Goal: Check status: Check status

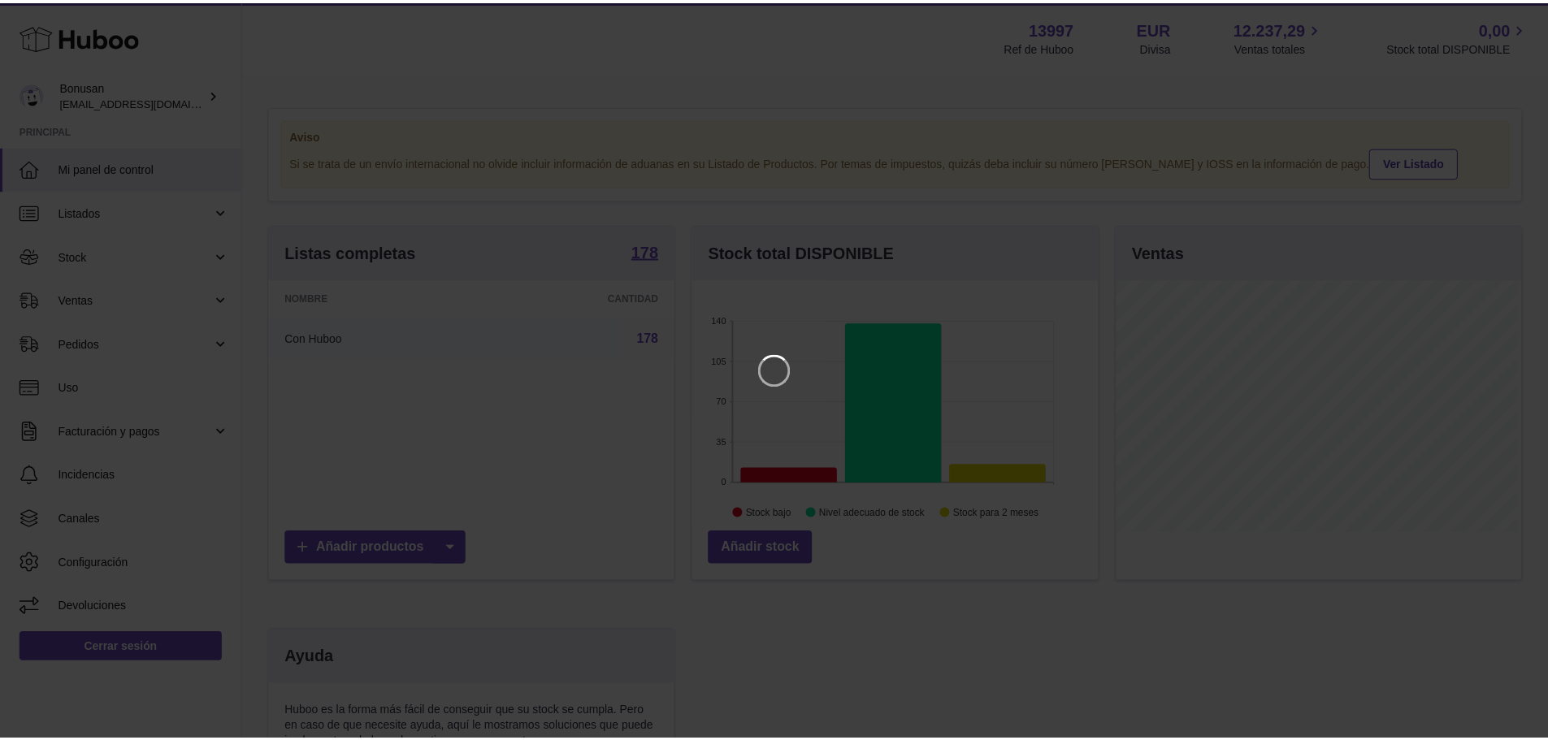
scroll to position [254, 410]
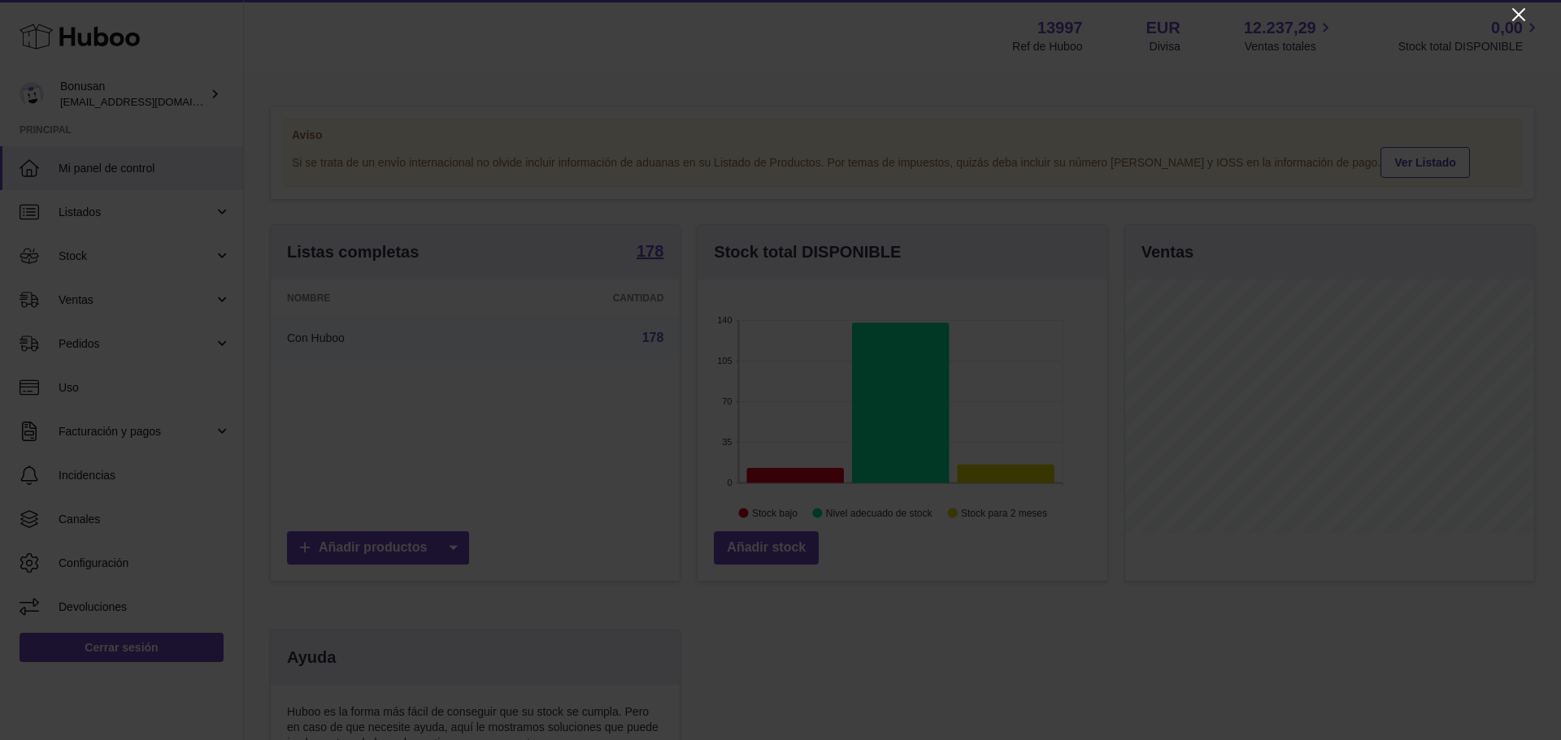
click at [1520, 11] on icon "Close" at bounding box center [1519, 15] width 20 height 20
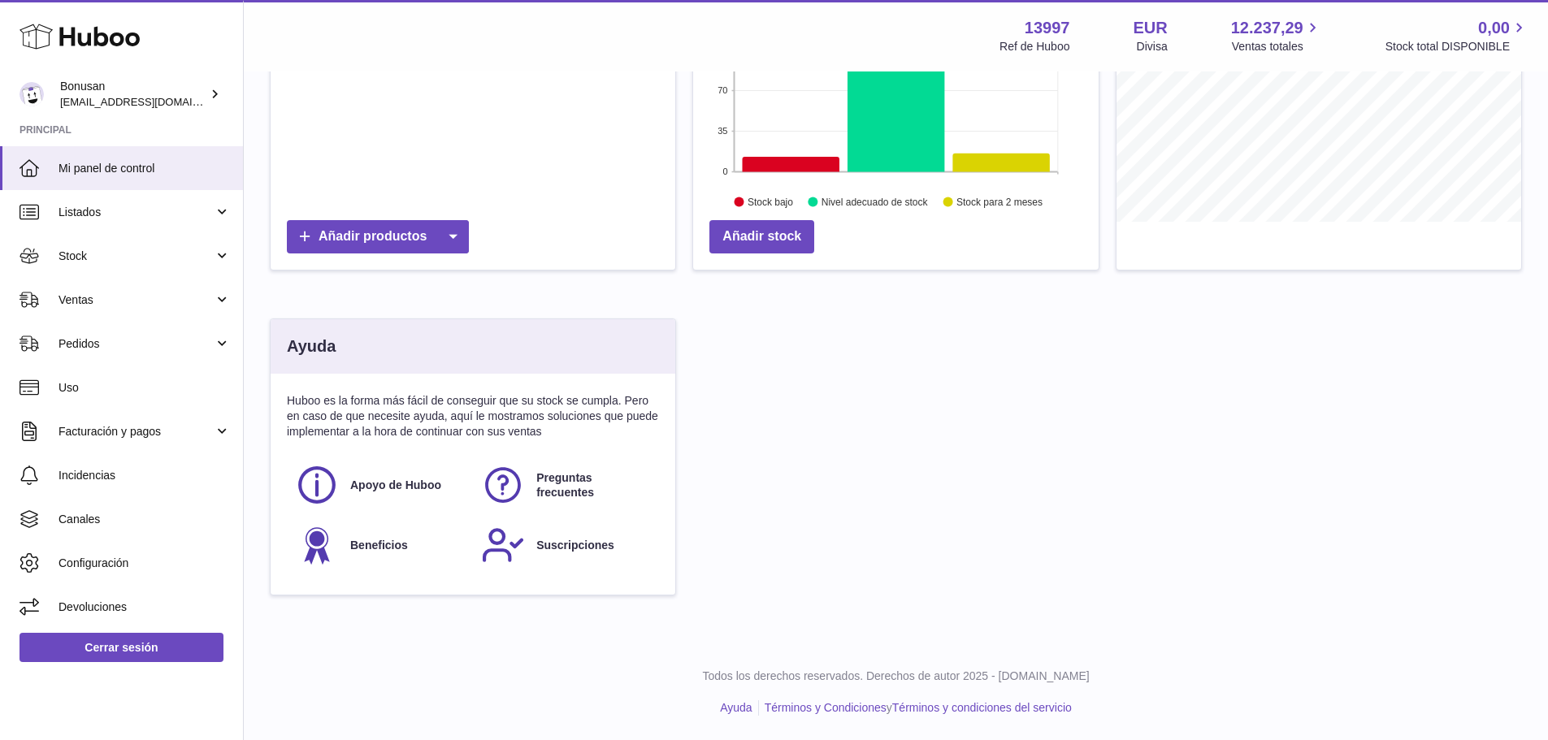
scroll to position [0, 0]
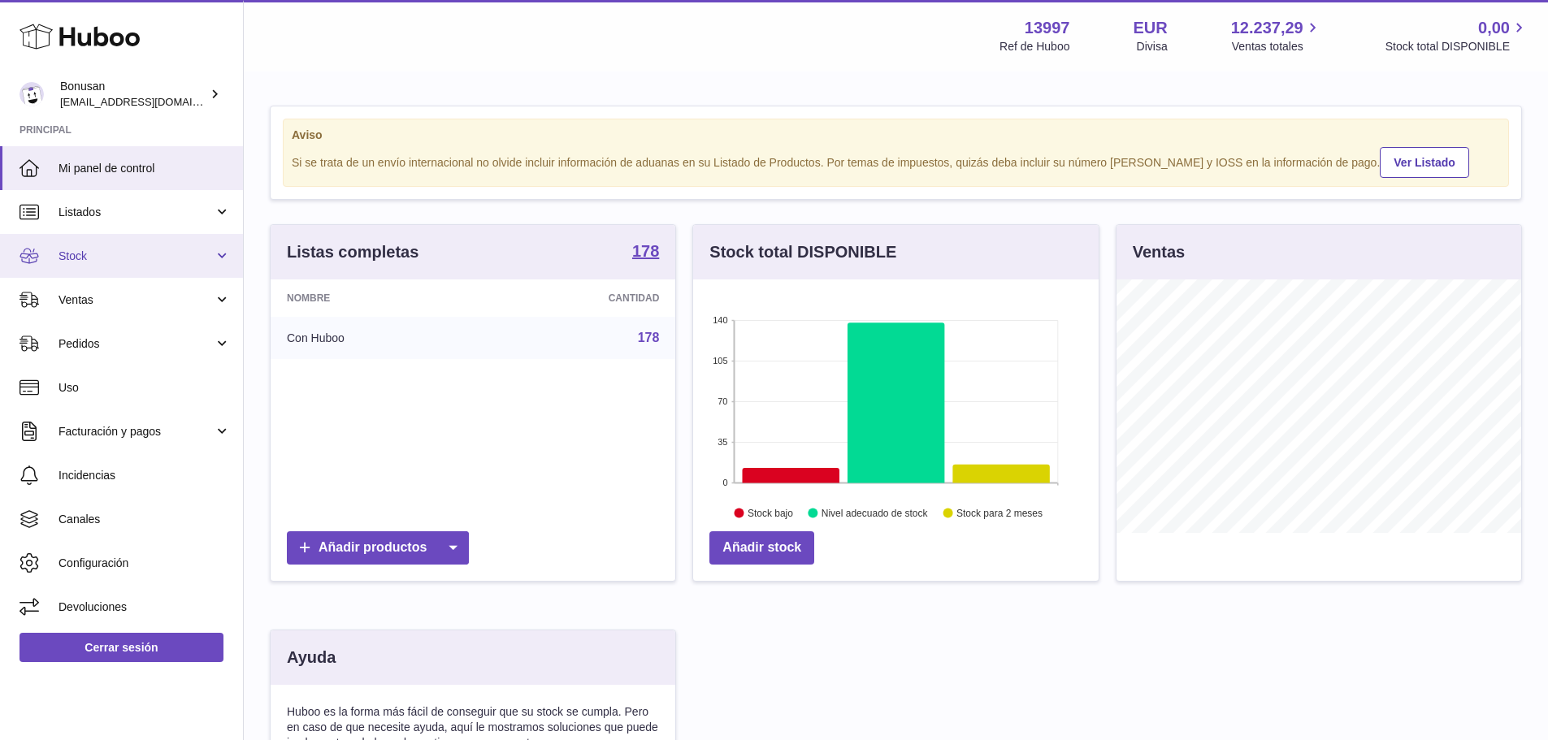
click at [220, 254] on link "Stock" at bounding box center [121, 256] width 243 height 44
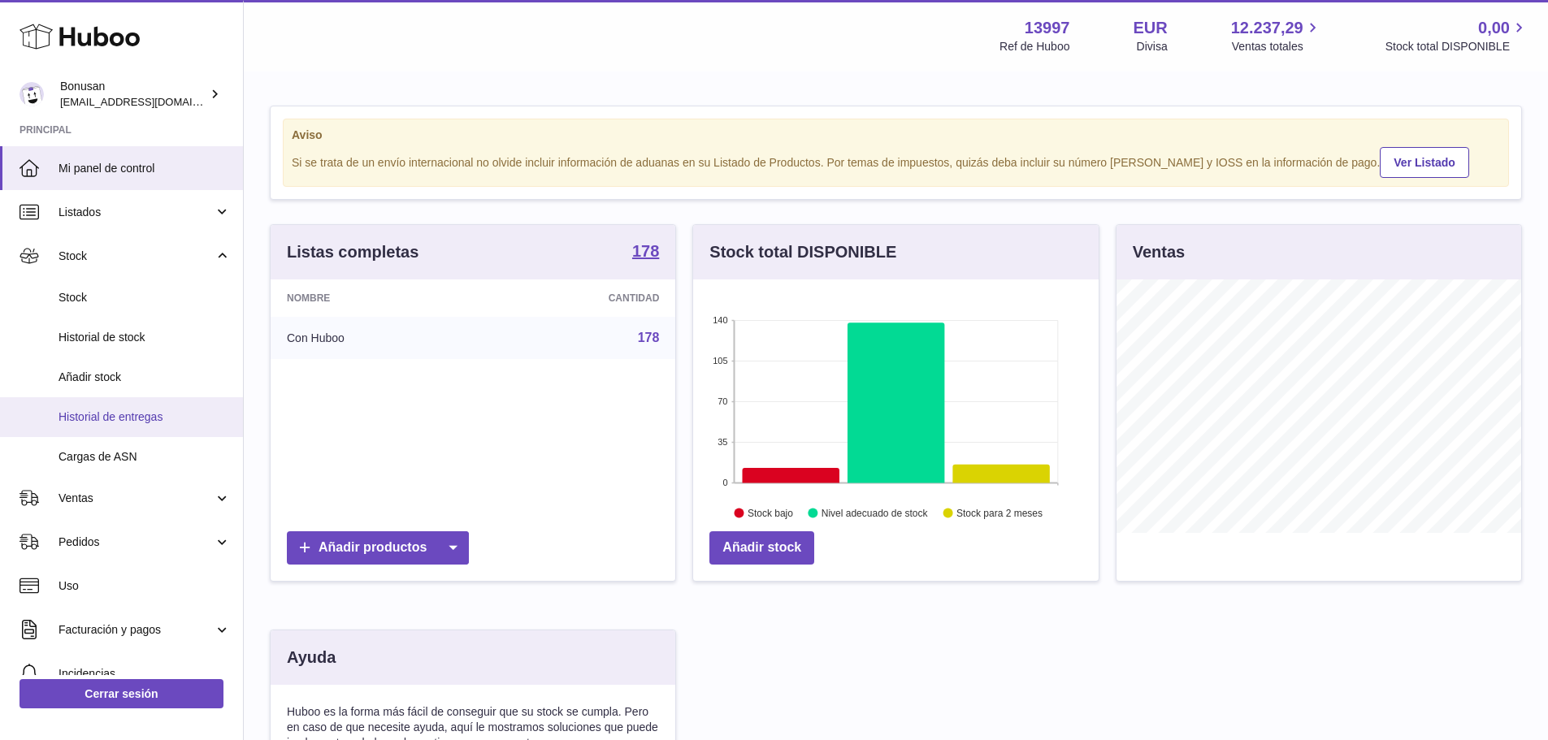
click at [147, 415] on span "Historial de entregas" at bounding box center [145, 417] width 172 height 15
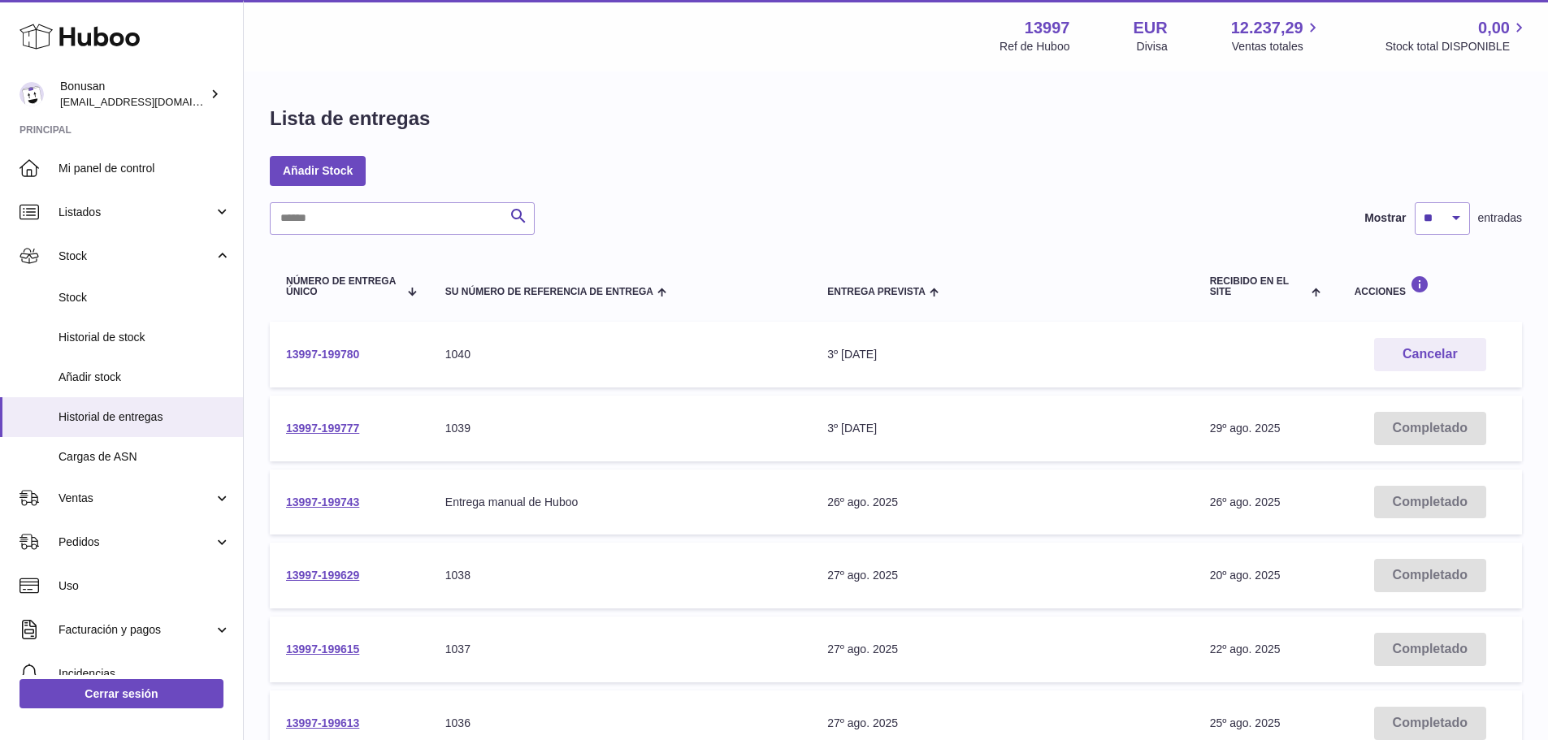
click at [305, 354] on link "13997-199780" at bounding box center [322, 354] width 73 height 13
click at [315, 432] on link "13997-199777" at bounding box center [322, 428] width 73 height 13
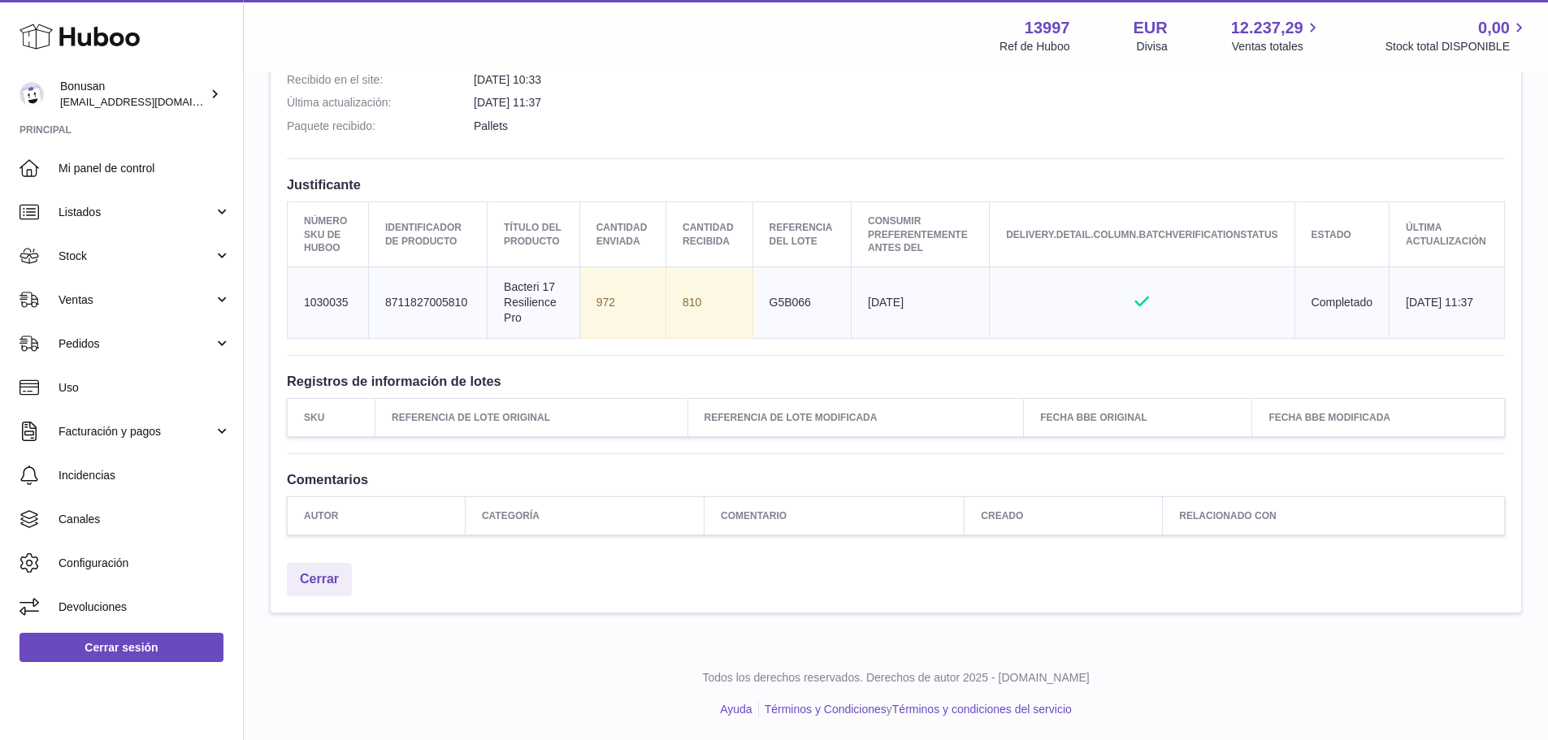
scroll to position [24, 0]
